Goal: Task Accomplishment & Management: Complete application form

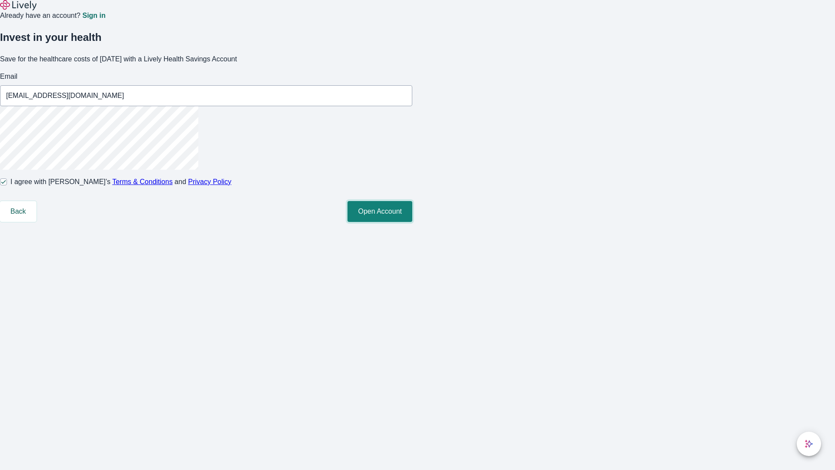
click at [412, 222] on button "Open Account" at bounding box center [380, 211] width 65 height 21
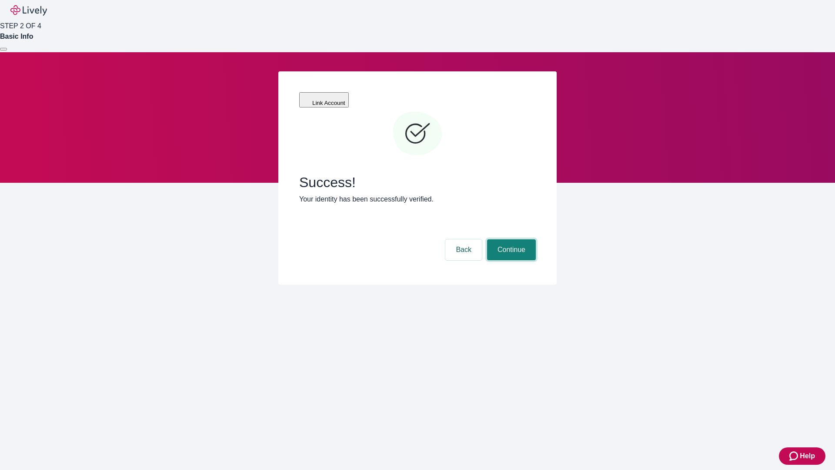
click at [510, 239] on button "Continue" at bounding box center [511, 249] width 49 height 21
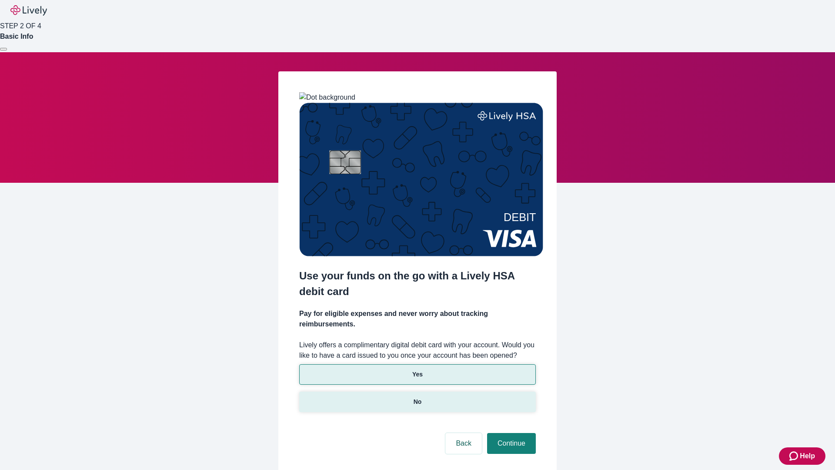
click at [417, 397] on p "No" at bounding box center [418, 401] width 8 height 9
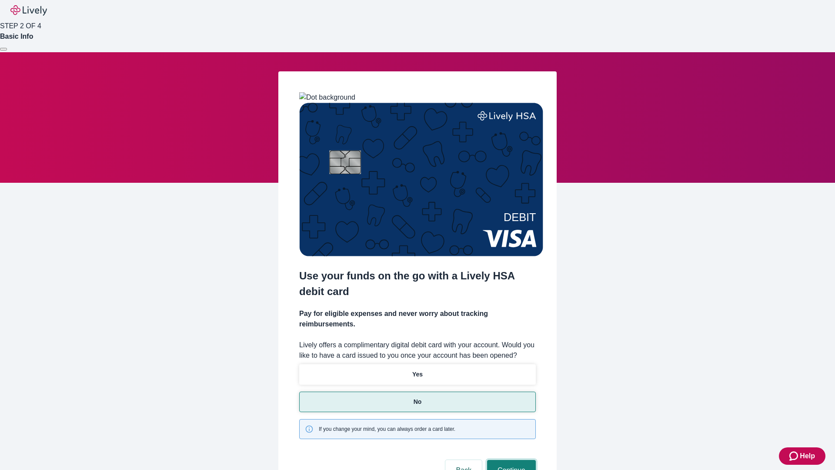
click at [510, 460] on button "Continue" at bounding box center [511, 470] width 49 height 21
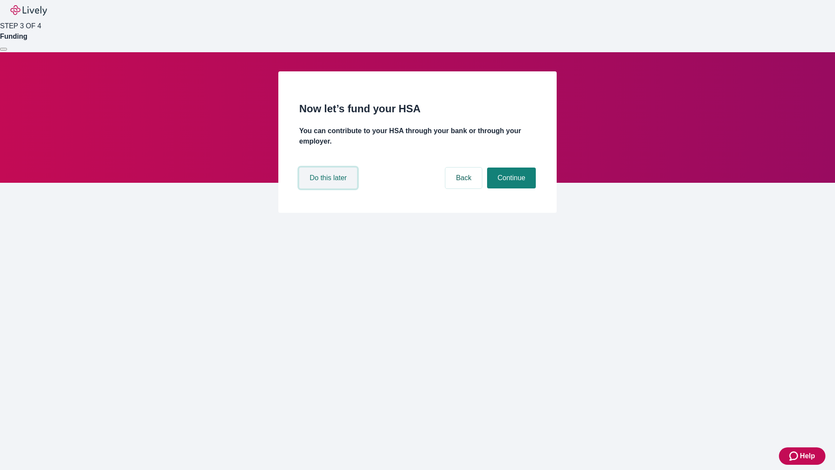
click at [329, 188] on button "Do this later" at bounding box center [328, 178] width 58 height 21
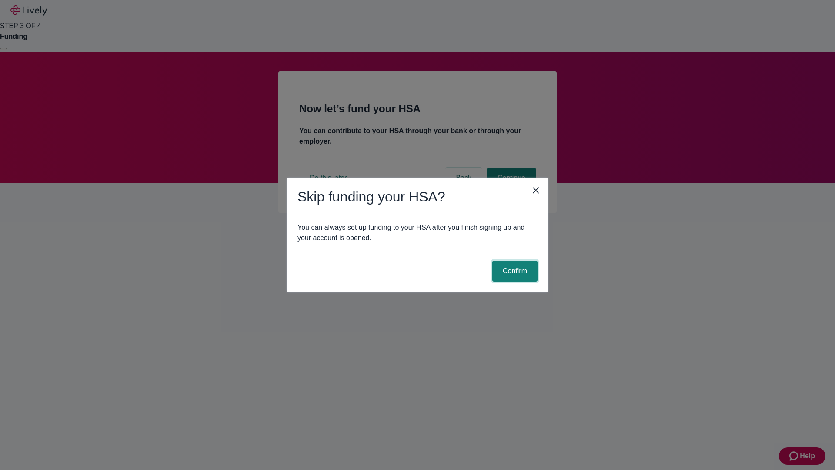
click at [514, 271] on button "Confirm" at bounding box center [515, 271] width 45 height 21
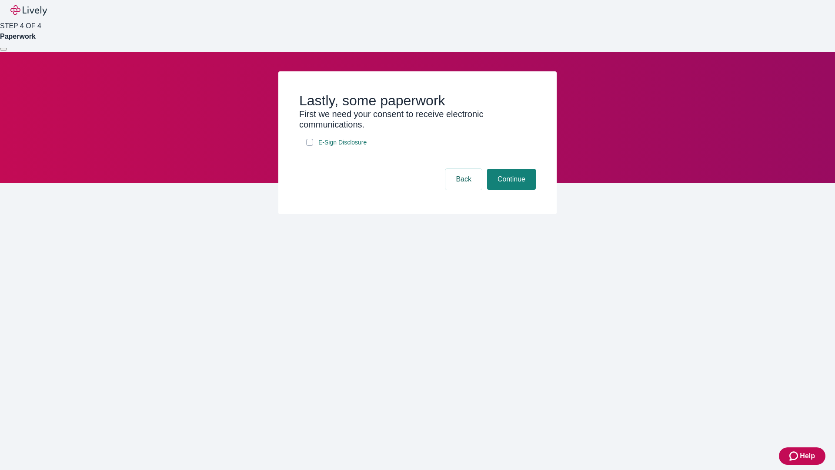
click at [310, 146] on input "E-Sign Disclosure" at bounding box center [309, 142] width 7 height 7
checkbox input "true"
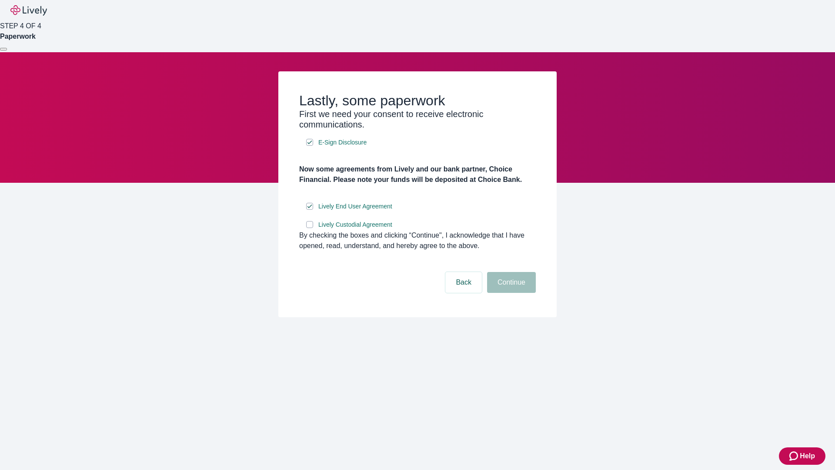
click at [310, 228] on input "Lively Custodial Agreement" at bounding box center [309, 224] width 7 height 7
checkbox input "true"
click at [510, 293] on button "Continue" at bounding box center [511, 282] width 49 height 21
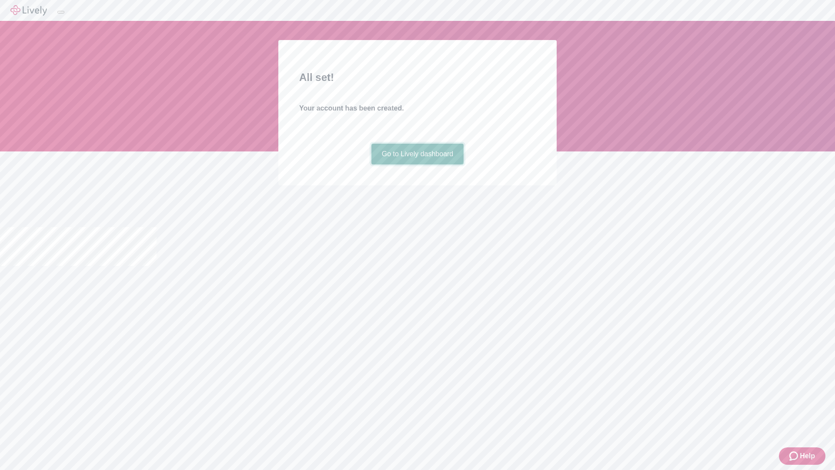
click at [417, 164] on link "Go to Lively dashboard" at bounding box center [418, 154] width 93 height 21
